Goal: Task Accomplishment & Management: Manage account settings

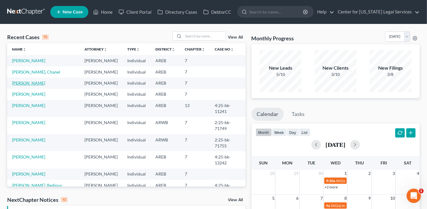
click at [25, 85] on link "[PERSON_NAME]" at bounding box center [28, 83] width 33 height 5
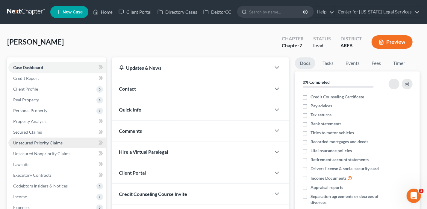
click at [34, 141] on span "Unsecured Priority Claims" at bounding box center [37, 143] width 49 height 5
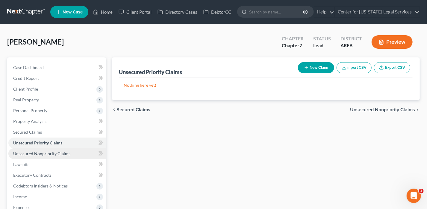
click at [34, 152] on span "Unsecured Nonpriority Claims" at bounding box center [41, 153] width 57 height 5
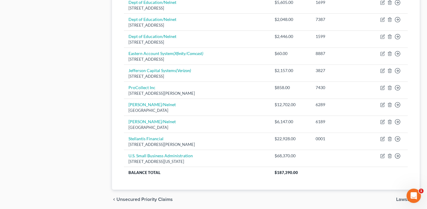
scroll to position [390, 0]
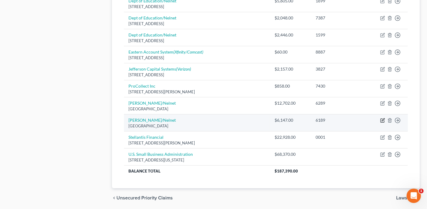
click at [382, 119] on icon "button" at bounding box center [383, 121] width 4 height 4
select select "30"
select select "17"
select select "0"
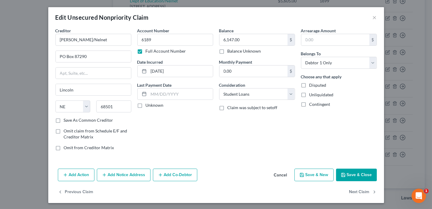
click at [359, 172] on button "Save & Close" at bounding box center [356, 175] width 41 height 13
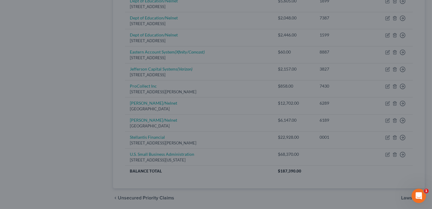
type input "0"
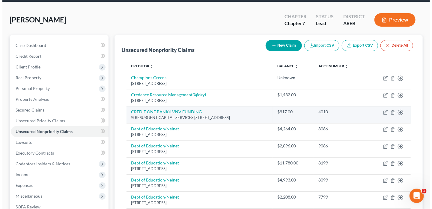
scroll to position [0, 0]
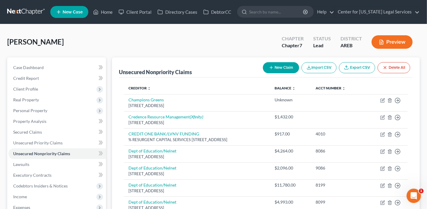
click at [380, 40] on icon "button" at bounding box center [381, 42] width 5 height 5
